Goal: Information Seeking & Learning: Learn about a topic

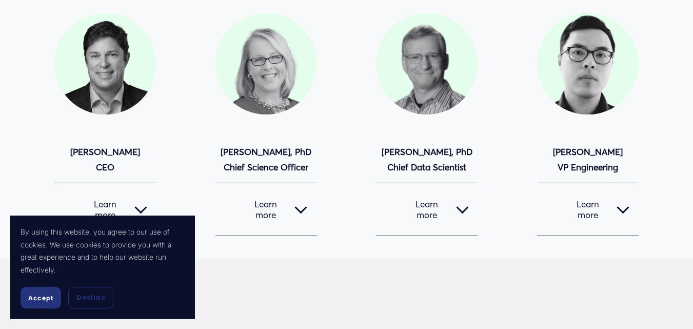
scroll to position [154, 0]
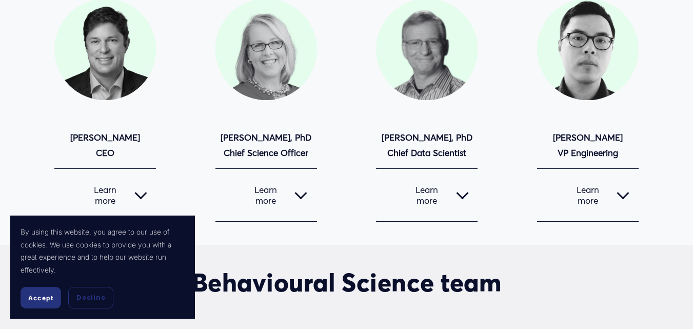
click at [466, 199] on div at bounding box center [462, 195] width 12 height 12
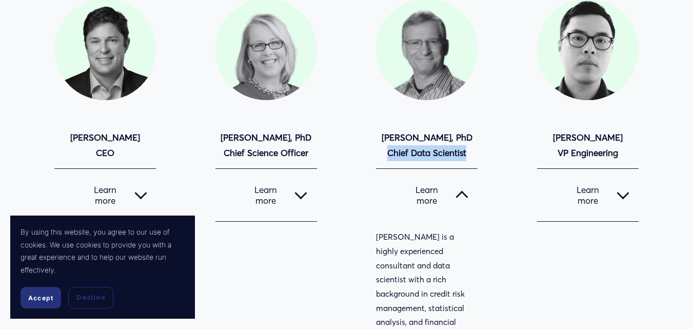
copy strong "Chief Data Scientist"
drag, startPoint x: 383, startPoint y: 158, endPoint x: 469, endPoint y: 157, distance: 86.2
click at [469, 157] on p "[PERSON_NAME], PhD Chief Data Scientist" at bounding box center [427, 145] width 102 height 31
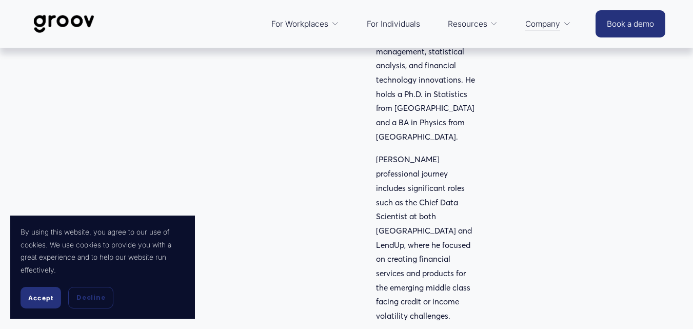
scroll to position [359, 0]
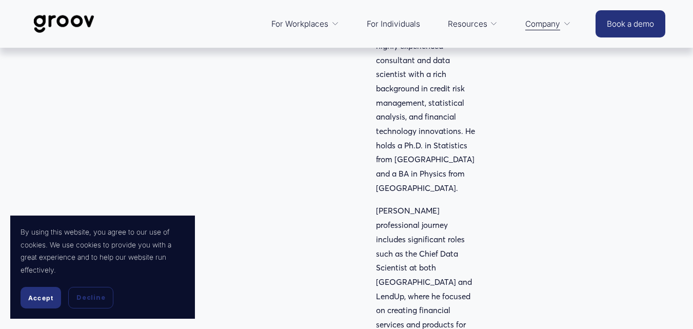
click at [439, 149] on p "[PERSON_NAME] is a highly experienced consultant and data scientist with a rich…" at bounding box center [427, 110] width 102 height 170
copy p "Statistics"
click at [409, 164] on p "[PERSON_NAME] is a highly experienced consultant and data scientist with a rich…" at bounding box center [427, 110] width 102 height 170
copy p "[GEOGRAPHIC_DATA]"
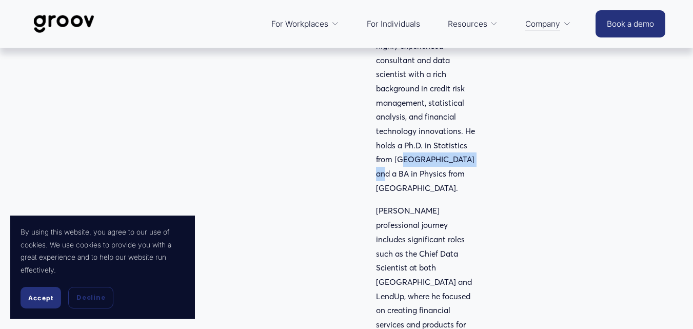
drag, startPoint x: 409, startPoint y: 164, endPoint x: 437, endPoint y: 165, distance: 28.2
click at [437, 165] on p "[PERSON_NAME] is a highly experienced consultant and data scientist with a rich…" at bounding box center [427, 110] width 102 height 170
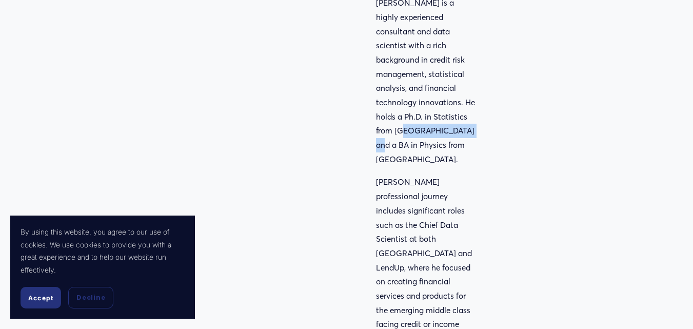
scroll to position [410, 0]
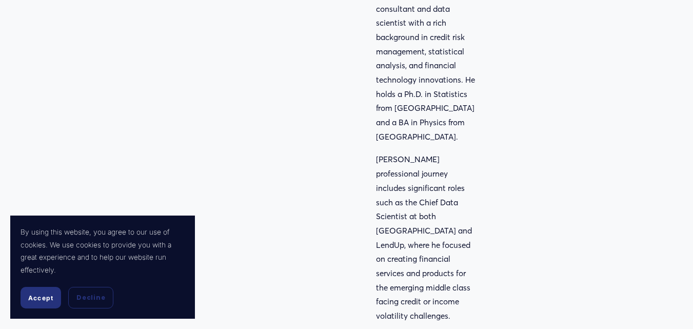
click at [453, 207] on p "[PERSON_NAME] professional journey includes significant roles such as the Chief…" at bounding box center [427, 237] width 102 height 170
copy p "[GEOGRAPHIC_DATA]"
drag, startPoint x: 453, startPoint y: 207, endPoint x: 386, endPoint y: 217, distance: 67.5
click at [386, 217] on p "[PERSON_NAME] professional journey includes significant roles such as the Chief…" at bounding box center [427, 237] width 102 height 170
copy p "[GEOGRAPHIC_DATA]"
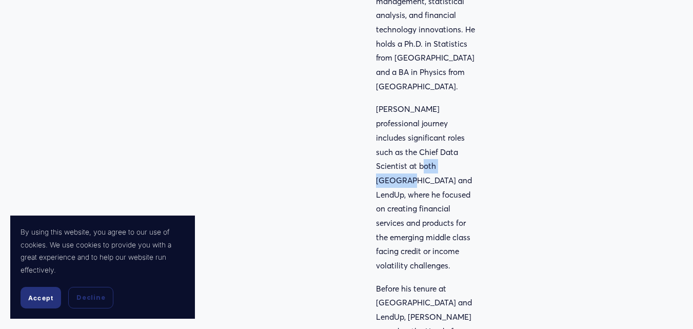
scroll to position [461, 0]
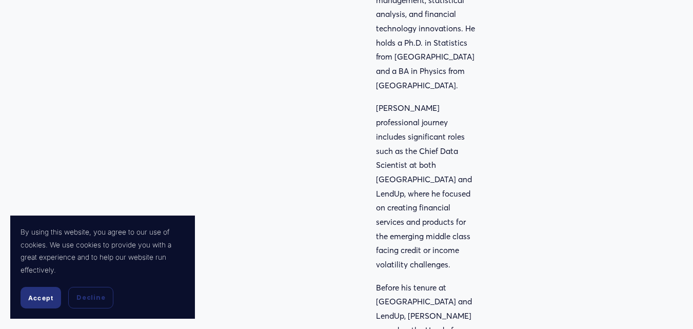
click at [447, 137] on p "[PERSON_NAME] professional journey includes significant roles such as the Chief…" at bounding box center [427, 186] width 102 height 170
drag, startPoint x: 447, startPoint y: 137, endPoint x: 393, endPoint y: 153, distance: 56.6
click at [393, 153] on p "[PERSON_NAME] professional journey includes significant roles such as the Chief…" at bounding box center [427, 186] width 102 height 170
copy p "Chief Data Scientist"
click at [422, 165] on p "[PERSON_NAME] professional journey includes significant roles such as the Chief…" at bounding box center [427, 186] width 102 height 170
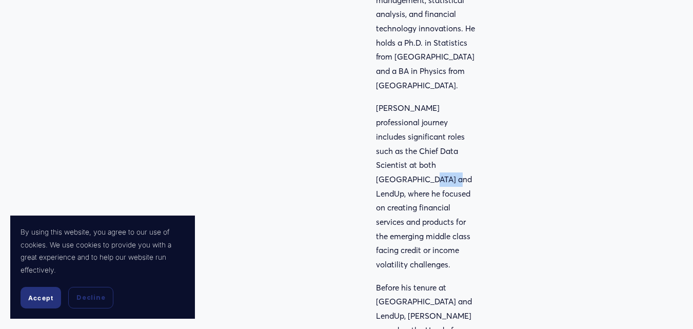
click at [421, 165] on p "[PERSON_NAME] professional journey includes significant roles such as the Chief…" at bounding box center [427, 186] width 102 height 170
copy p "LendUp"
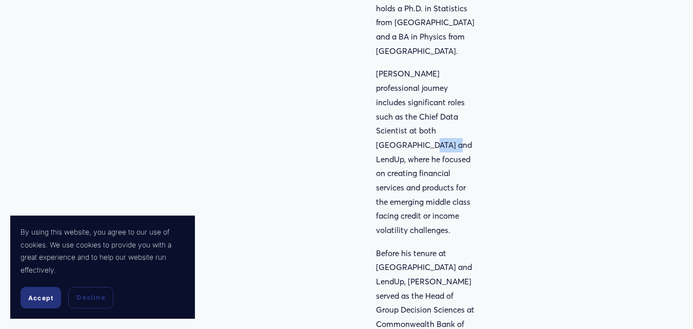
scroll to position [564, 0]
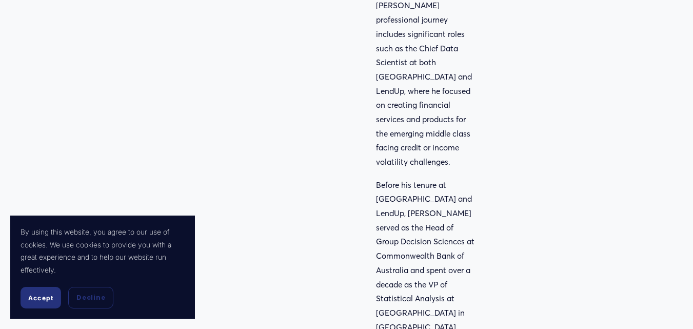
click at [405, 229] on p "Before his tenure at [GEOGRAPHIC_DATA] and LendUp, [PERSON_NAME] served as the …" at bounding box center [427, 263] width 102 height 170
drag, startPoint x: 405, startPoint y: 229, endPoint x: 441, endPoint y: 229, distance: 35.9
click at [441, 229] on p "Before his tenure at [GEOGRAPHIC_DATA] and LendUp, [PERSON_NAME] served as the …" at bounding box center [427, 263] width 102 height 170
copy p "Commonwealth Bank"
click at [379, 286] on p "Before his tenure at [GEOGRAPHIC_DATA] and LendUp, [PERSON_NAME] served as the …" at bounding box center [427, 263] width 102 height 170
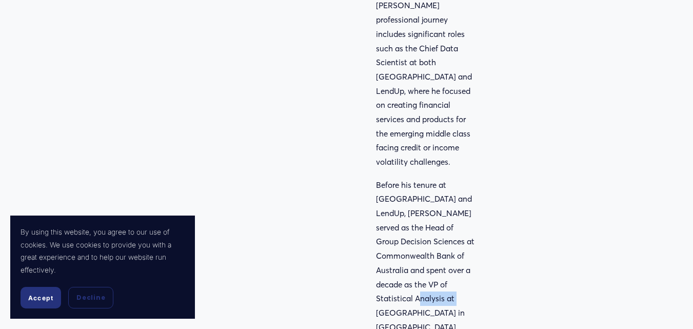
drag, startPoint x: 379, startPoint y: 286, endPoint x: 409, endPoint y: 289, distance: 30.4
click at [409, 289] on p "Before his tenure at [GEOGRAPHIC_DATA] and LendUp, [PERSON_NAME] served as the …" at bounding box center [427, 263] width 102 height 170
copy p "Capital One"
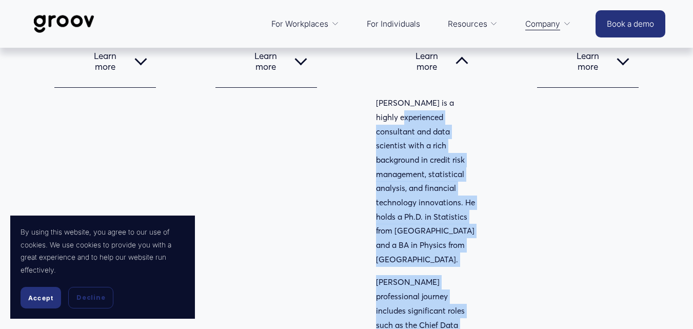
scroll to position [256, 0]
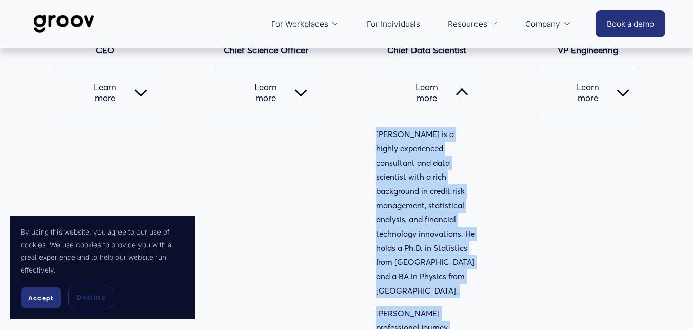
drag, startPoint x: 474, startPoint y: 160, endPoint x: 376, endPoint y: 136, distance: 100.9
copy div "[PERSON_NAME] is a highly experienced consultant and data scientist with a rich…"
